Goal: Task Accomplishment & Management: Manage account settings

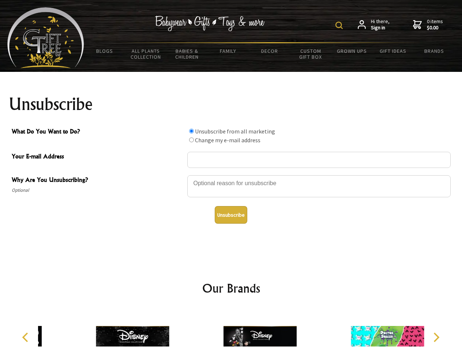
click at [341, 25] on img at bounding box center [339, 25] width 7 height 7
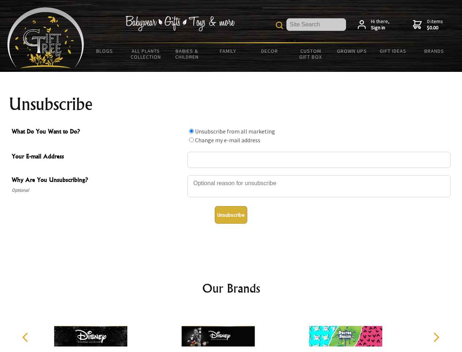
click at [231, 175] on div at bounding box center [319, 187] width 264 height 26
click at [192, 131] on input "What Do You Want to Do?" at bounding box center [191, 131] width 5 height 5
click at [192, 140] on input "What Do You Want to Do?" at bounding box center [191, 139] width 5 height 5
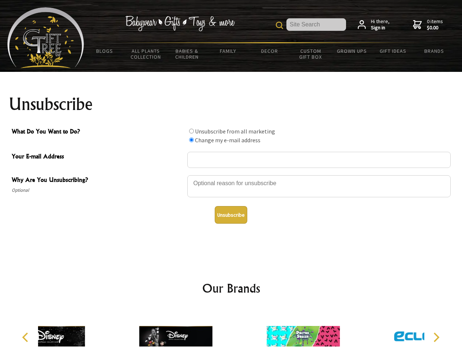
radio input "true"
click at [231, 215] on button "Unsubscribe" at bounding box center [231, 215] width 33 height 18
click at [240, 330] on div at bounding box center [303, 336] width 127 height 57
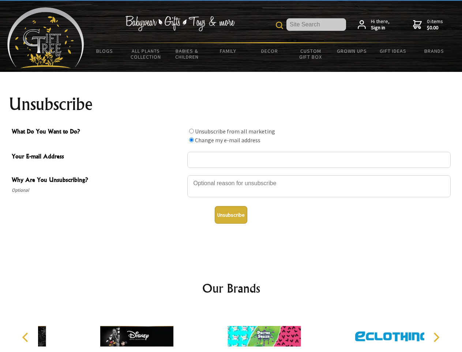
click at [26, 337] on icon "Previous" at bounding box center [26, 337] width 10 height 10
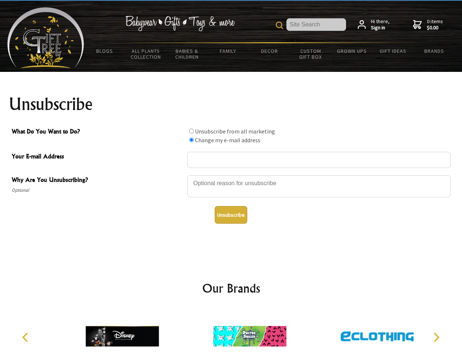
click at [436, 337] on icon "Next" at bounding box center [436, 337] width 10 height 10
